Goal: Check status

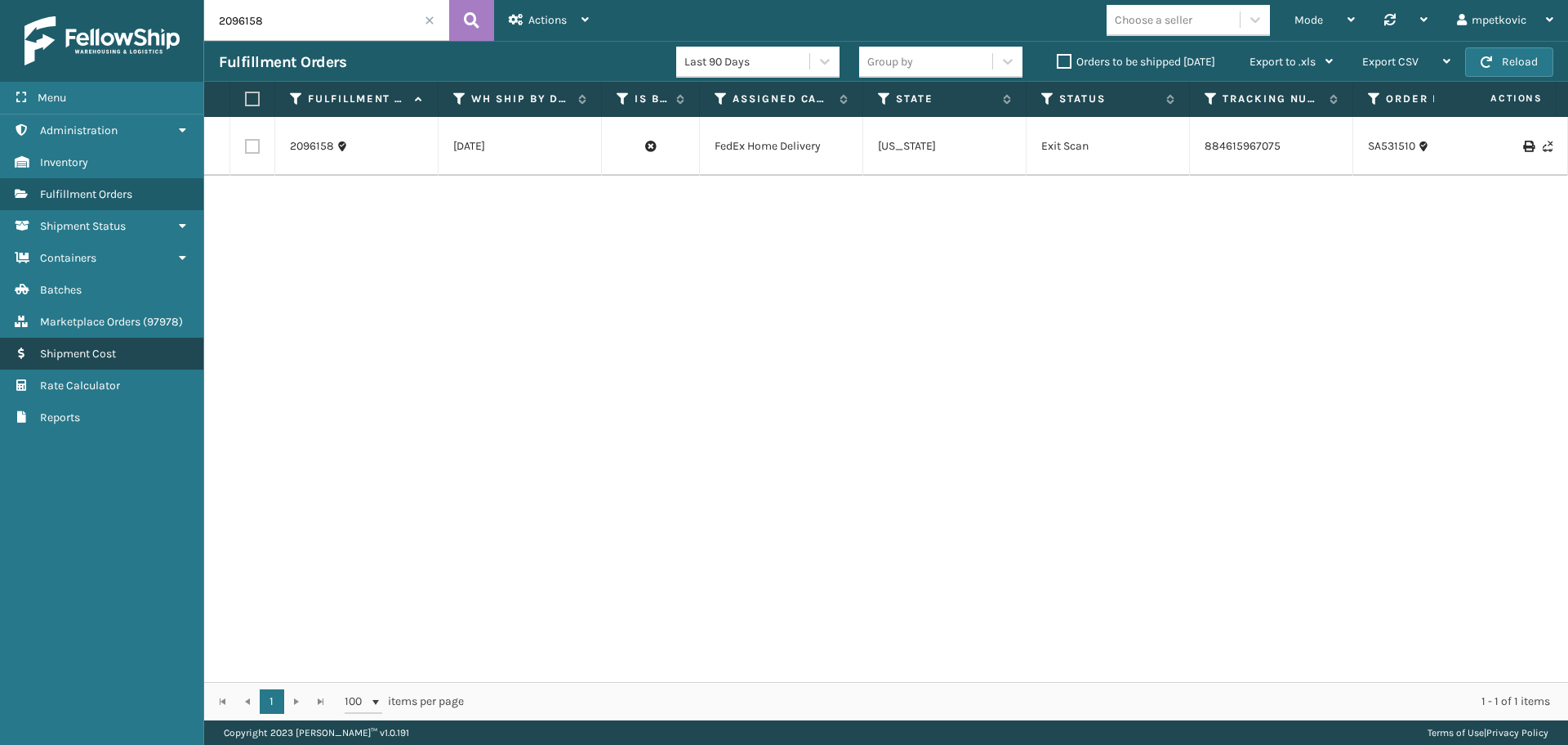
click at [96, 346] on link "Shipment Cost" at bounding box center [101, 353] width 203 height 32
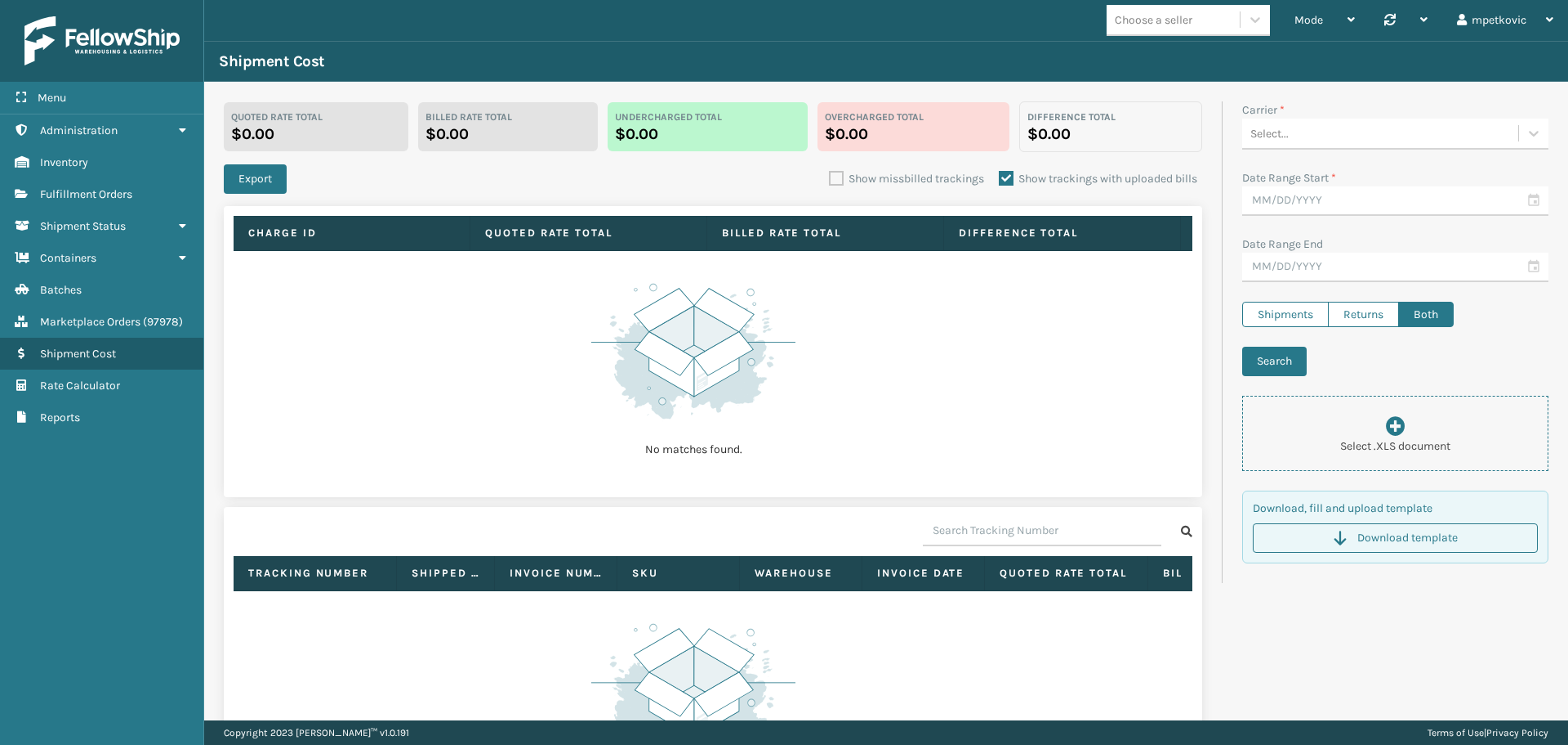
click at [322, 333] on td "No matches found." at bounding box center [713, 368] width 959 height 237
drag, startPoint x: 155, startPoint y: 539, endPoint x: 146, endPoint y: 493, distance: 46.9
click at [155, 538] on div "Menu Administration Inventory Fulfillment Orders Shipment Status Containers Bat…" at bounding box center [102, 372] width 204 height 745
click at [109, 481] on div "Menu Administration Inventory Fulfillment Orders Shipment Status Containers Bat…" at bounding box center [102, 372] width 204 height 745
click at [104, 471] on div "Menu Administration Inventory Fulfillment Orders Shipment Status Containers Bat…" at bounding box center [102, 372] width 204 height 745
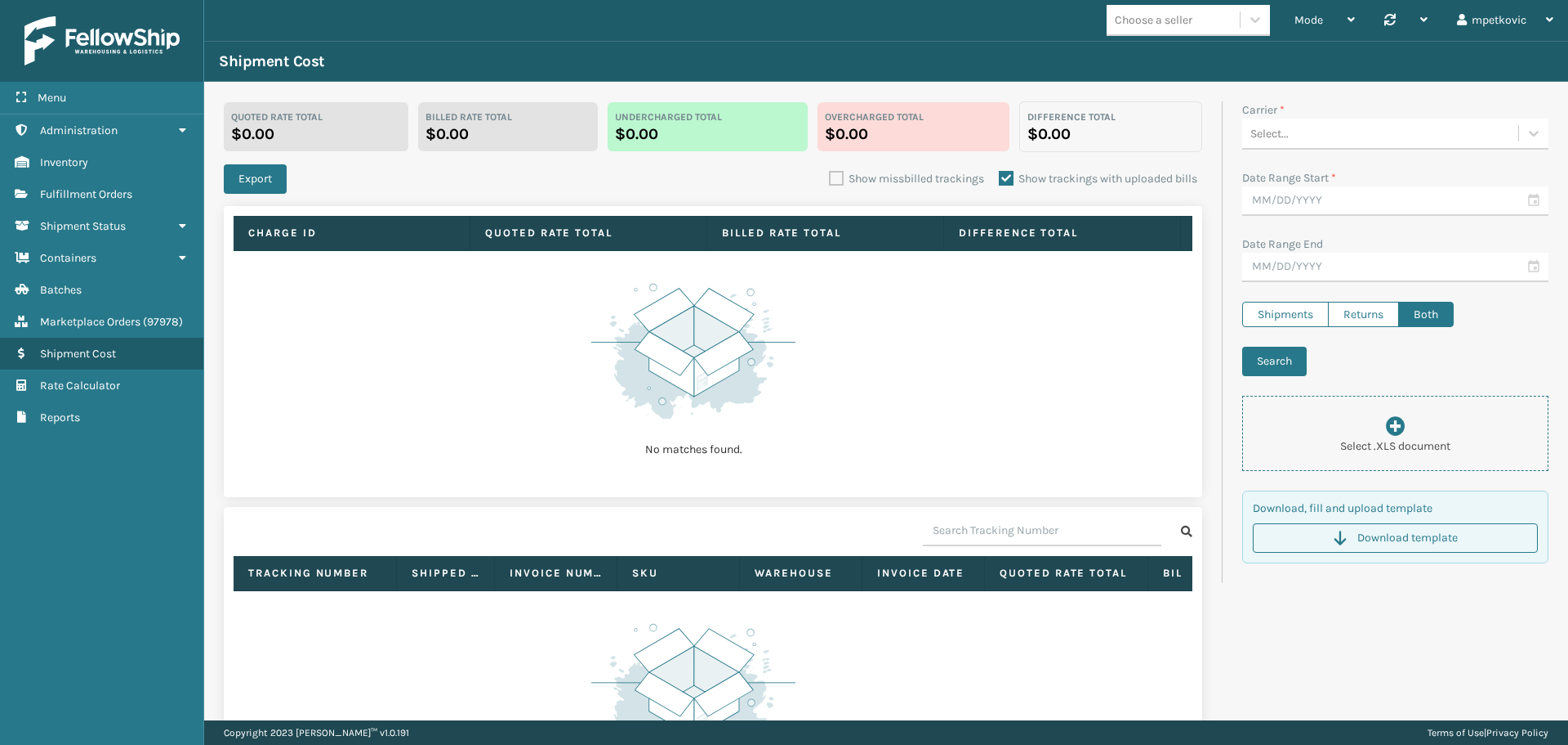
click at [381, 391] on td "No matches found." at bounding box center [713, 368] width 959 height 237
click at [325, 181] on div "Export Show missbilled trackings Show trackings with uploaded bills" at bounding box center [712, 179] width 978 height 30
click at [297, 173] on div "Export Show missbilled trackings Show trackings with uploaded bills" at bounding box center [712, 179] width 978 height 30
click at [254, 159] on div "Quoted Rate Total $0.00 Billed Rate Total $0.00 Undercharged total $0.00 Overch…" at bounding box center [722, 474] width 999 height 746
click at [258, 155] on div "Quoted Rate Total $0.00 Billed Rate Total $0.00 Undercharged total $0.00 Overch…" at bounding box center [722, 474] width 999 height 746
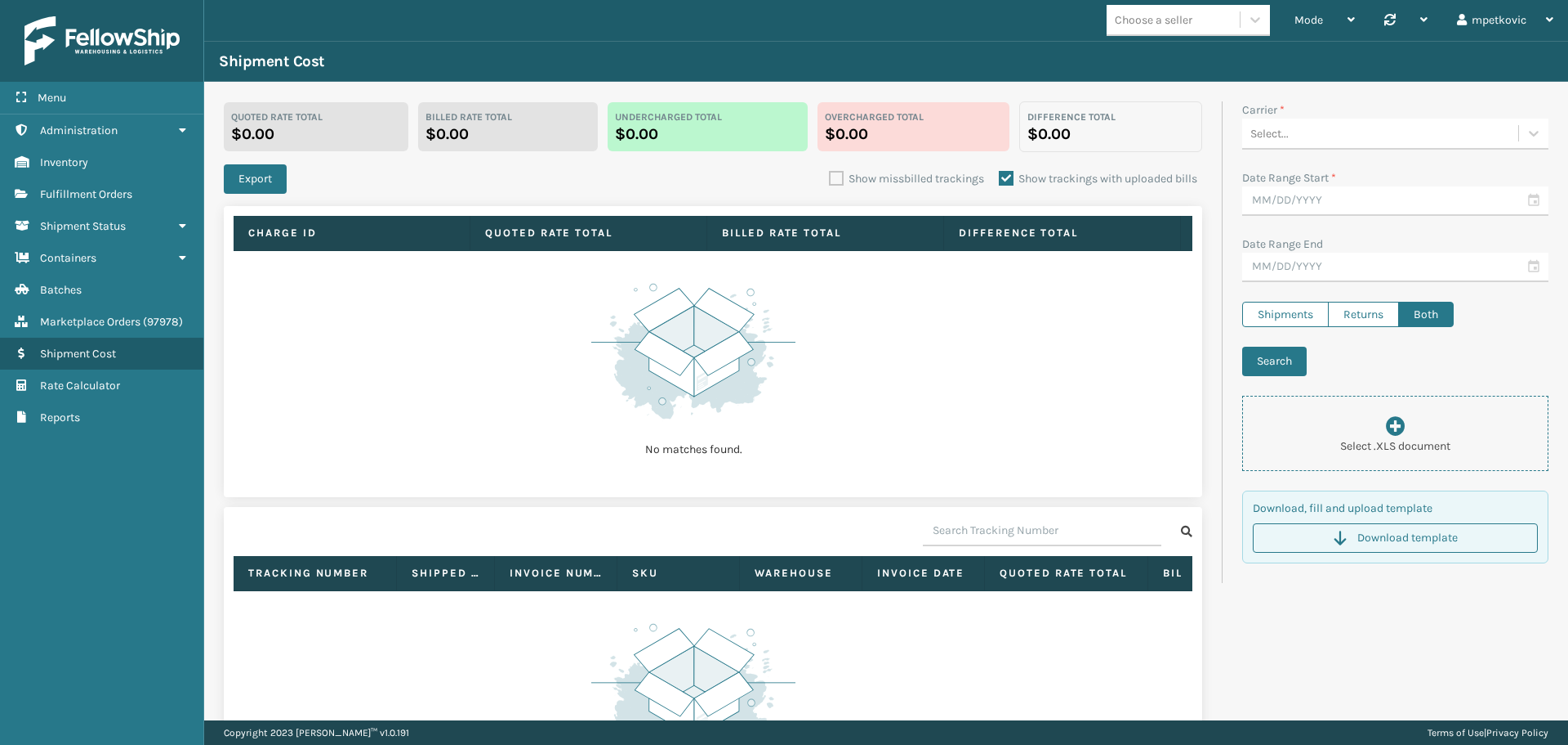
click at [246, 155] on div "Quoted Rate Total $0.00 Billed Rate Total $0.00 Undercharged total $0.00 Overch…" at bounding box center [722, 474] width 999 height 746
click at [236, 157] on div "Quoted Rate Total $0.00 Billed Rate Total $0.00 Undercharged total $0.00 Overch…" at bounding box center [722, 474] width 999 height 746
click at [236, 156] on div "Quoted Rate Total $0.00 Billed Rate Total $0.00 Undercharged total $0.00 Overch…" at bounding box center [722, 474] width 999 height 746
click at [515, 346] on td "No matches found." at bounding box center [713, 368] width 959 height 237
click at [336, 174] on div "Export Show missbilled trackings Show trackings with uploaded bills" at bounding box center [712, 179] width 978 height 30
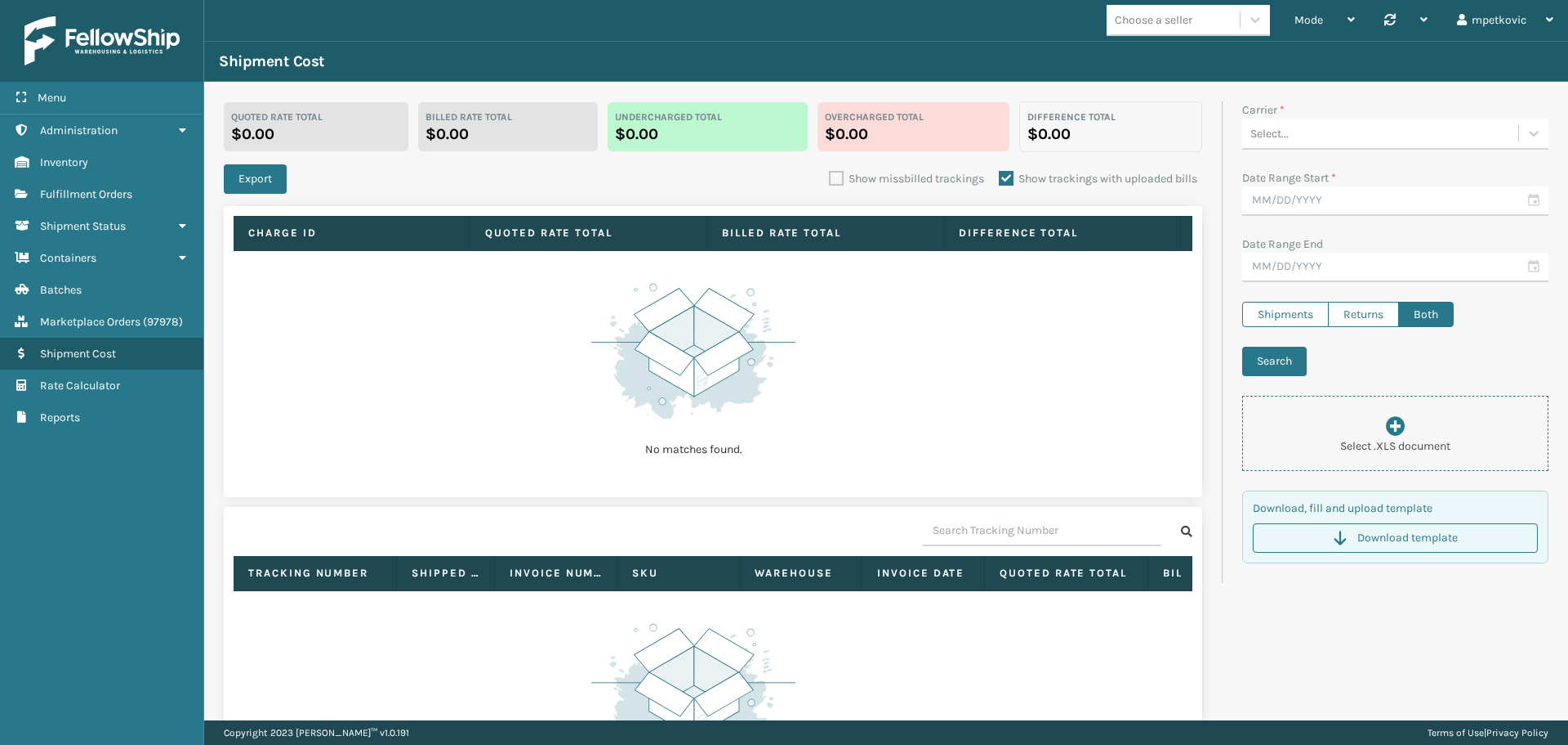
click at [316, 180] on div "Export Show missbilled trackings Show trackings with uploaded bills" at bounding box center [712, 179] width 978 height 30
click at [100, 568] on div "Menu Billed Rate Total Administration Billed Rate Total Inventory Billed Rate T…" at bounding box center [102, 372] width 204 height 745
click at [107, 492] on div "Menu Billed Rate Total Administration Billed Rate Total Inventory Billed Rate T…" at bounding box center [102, 372] width 204 height 745
click at [105, 470] on div "Menu Billed Rate Total Administration Billed Rate Total Inventory Billed Rate T…" at bounding box center [102, 372] width 204 height 745
click at [402, 421] on td "No matches found." at bounding box center [713, 368] width 959 height 237
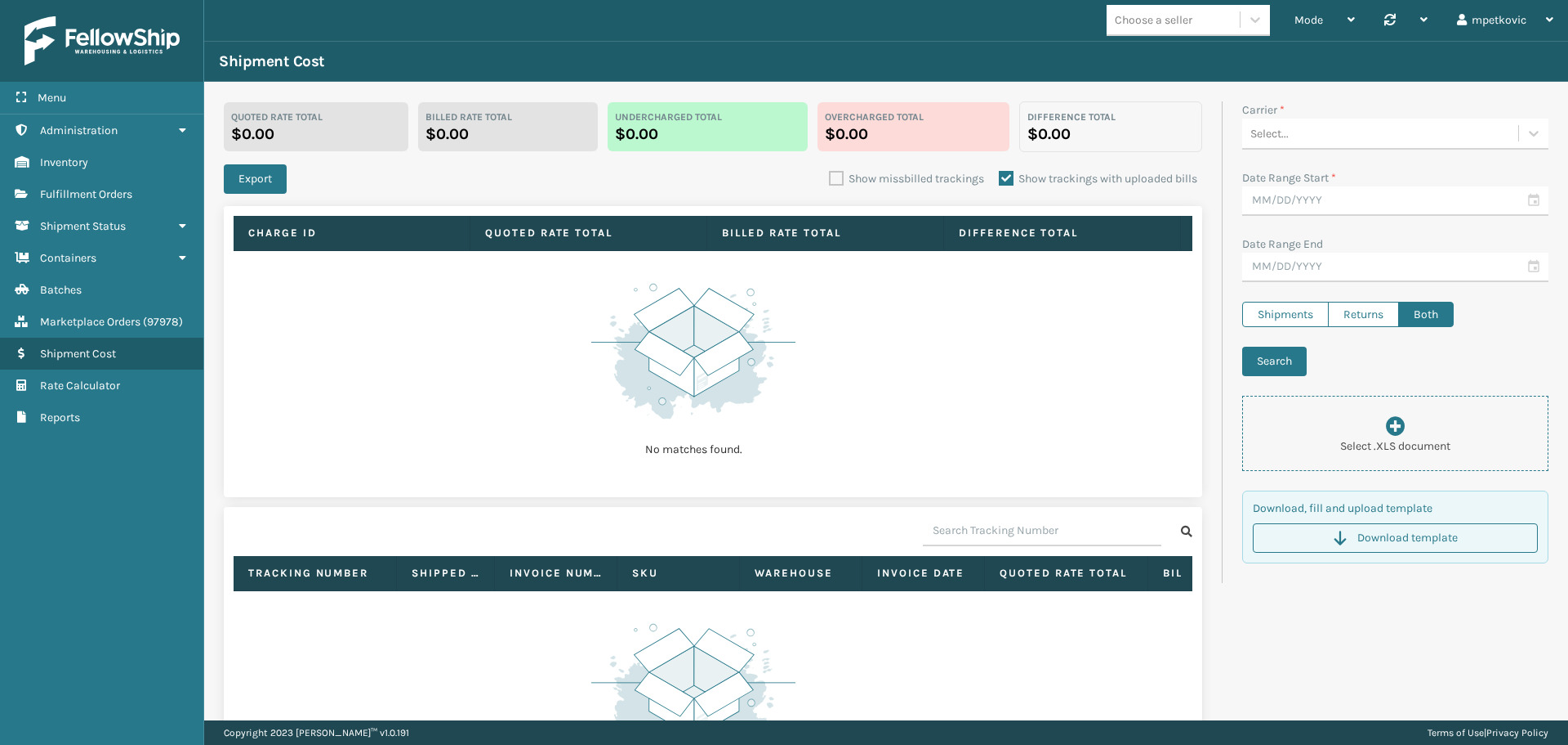
click at [367, 383] on td "No matches found." at bounding box center [713, 368] width 959 height 237
click at [121, 74] on div at bounding box center [101, 41] width 203 height 82
click at [529, 331] on td "No matches found." at bounding box center [713, 368] width 959 height 237
click at [520, 299] on td "No matches found." at bounding box center [713, 368] width 959 height 237
click at [475, 280] on td "No matches found." at bounding box center [713, 368] width 959 height 237
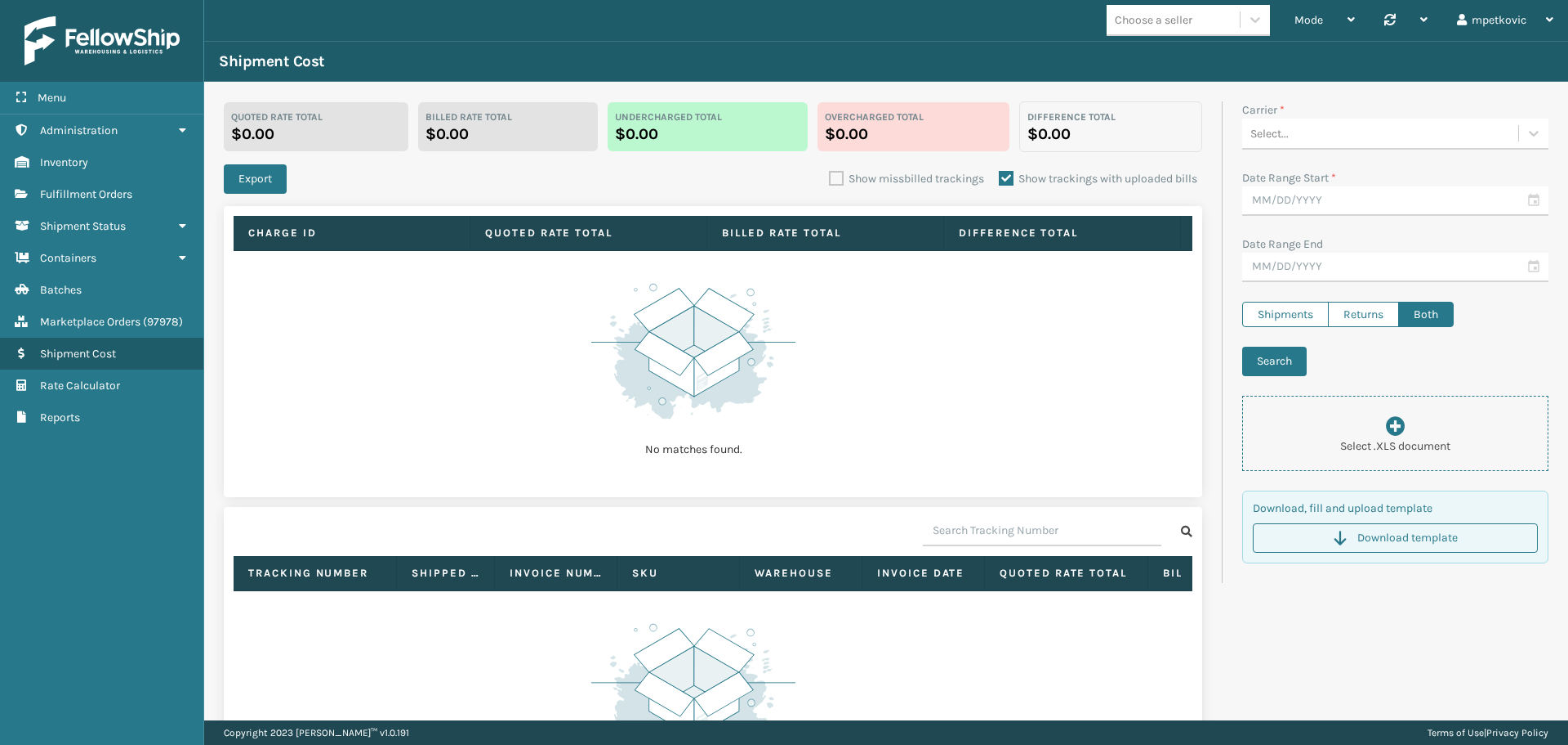
click at [383, 298] on td "No matches found." at bounding box center [713, 368] width 959 height 237
click at [389, 299] on td "No matches found." at bounding box center [713, 368] width 959 height 237
click at [405, 302] on td "No matches found." at bounding box center [713, 368] width 959 height 237
